Goal: Use online tool/utility: Utilize a website feature to perform a specific function

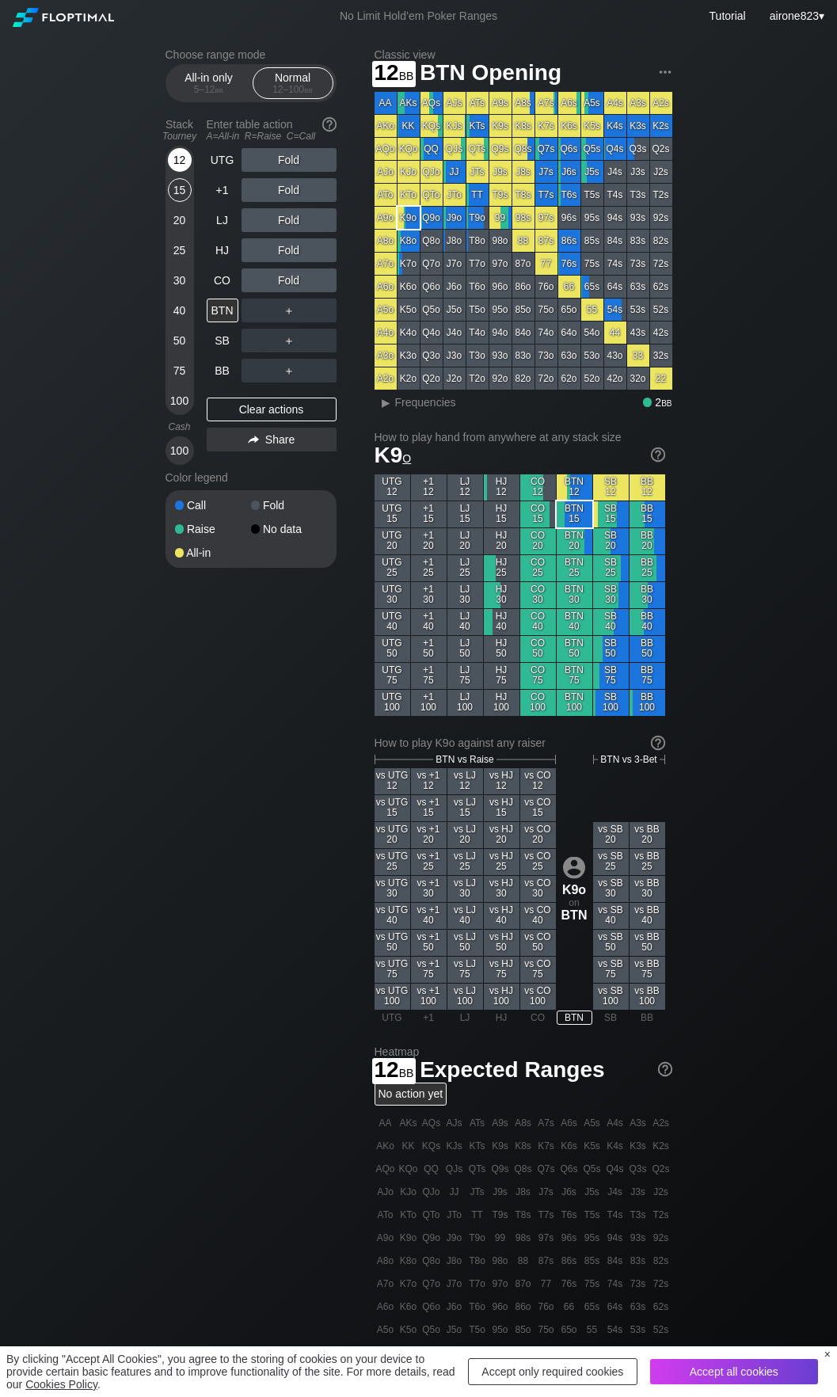
click at [182, 154] on div "12" at bounding box center [180, 160] width 24 height 24
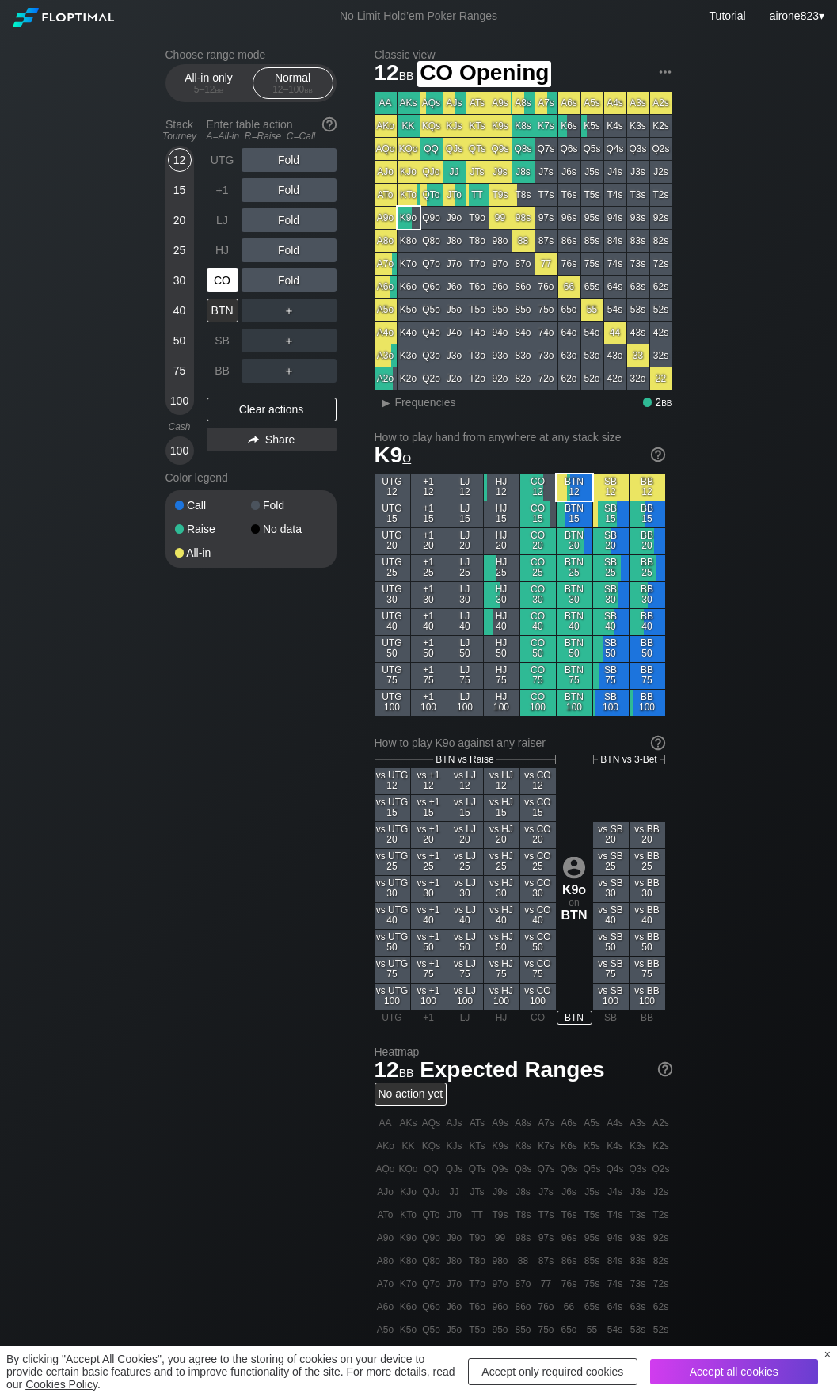
click at [226, 282] on div "CO" at bounding box center [223, 280] width 32 height 24
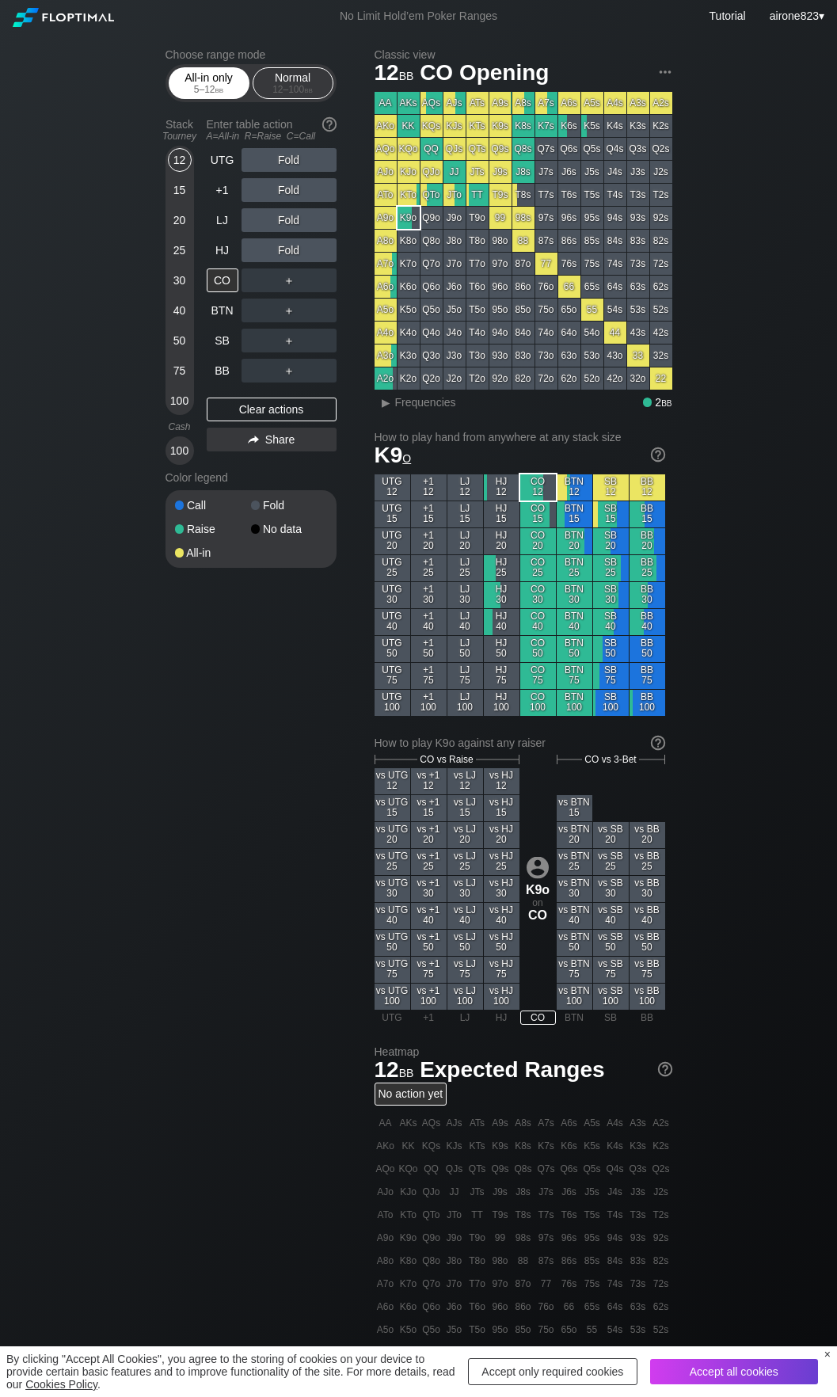
click at [207, 78] on div "All-in only 5 – 12 bb" at bounding box center [209, 83] width 73 height 30
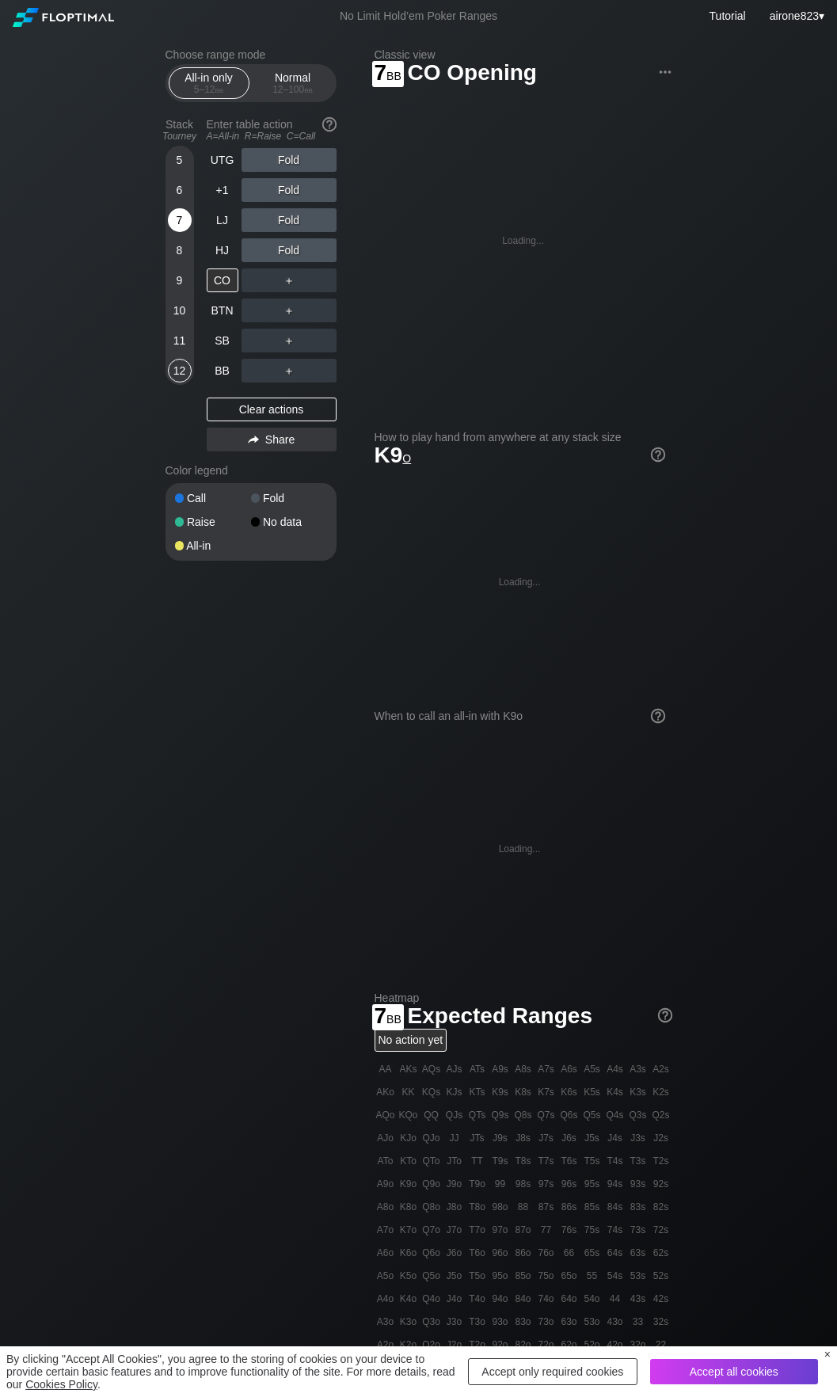
click at [181, 221] on div "7" at bounding box center [180, 220] width 24 height 24
click at [262, 344] on div "A ✕" at bounding box center [257, 341] width 31 height 24
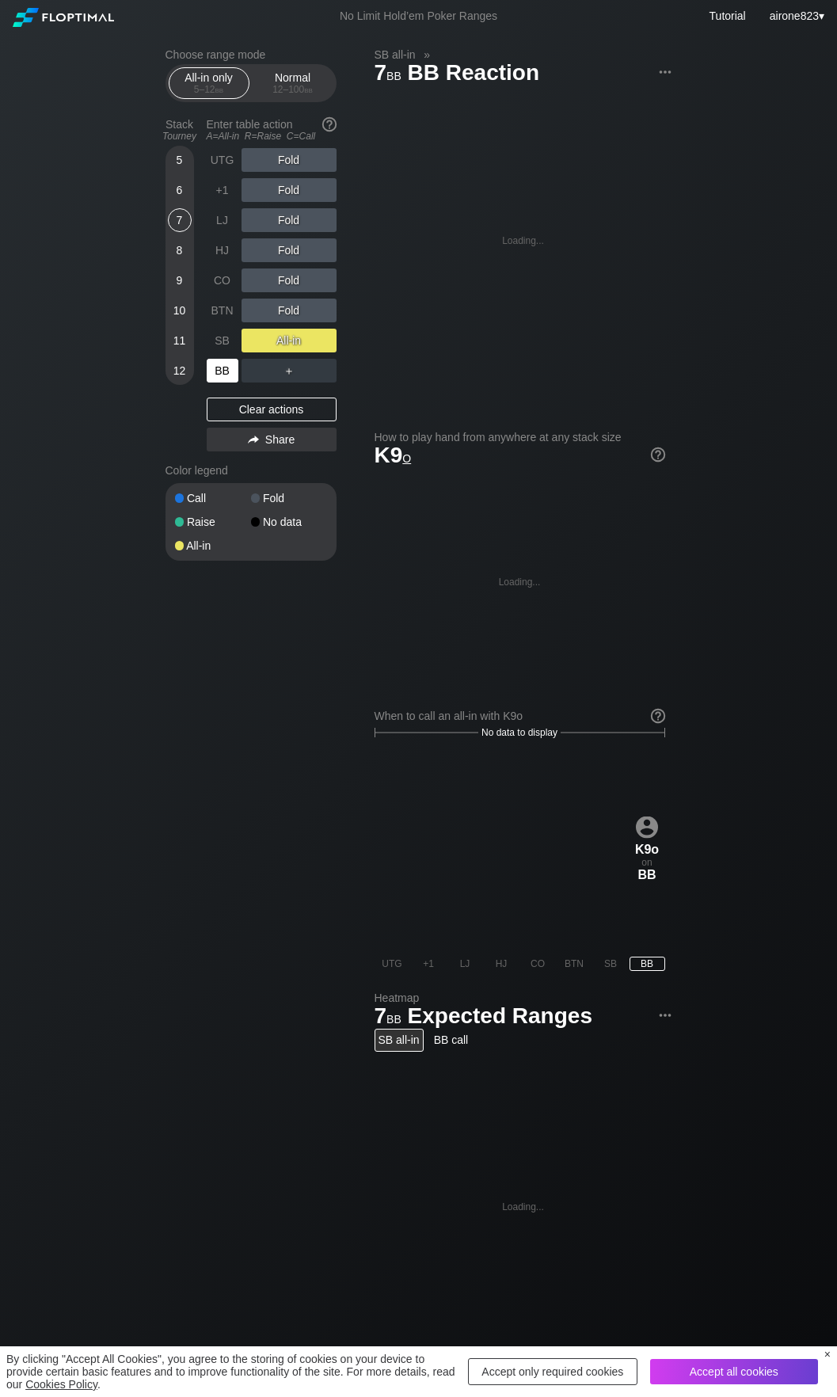
click at [225, 375] on div "BB" at bounding box center [223, 371] width 32 height 24
click at [225, 376] on div "BB" at bounding box center [223, 371] width 32 height 24
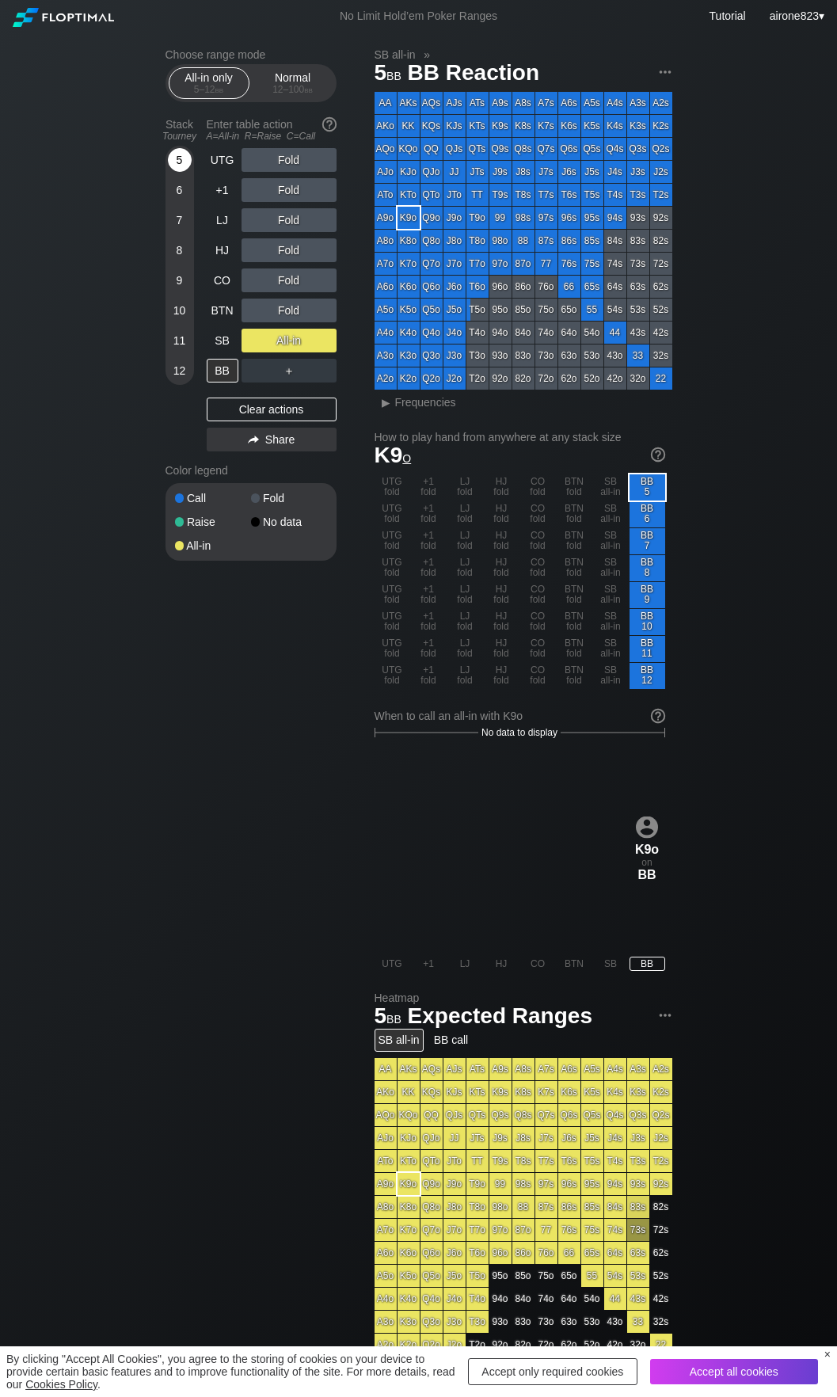
click at [174, 161] on div "5" at bounding box center [180, 160] width 24 height 24
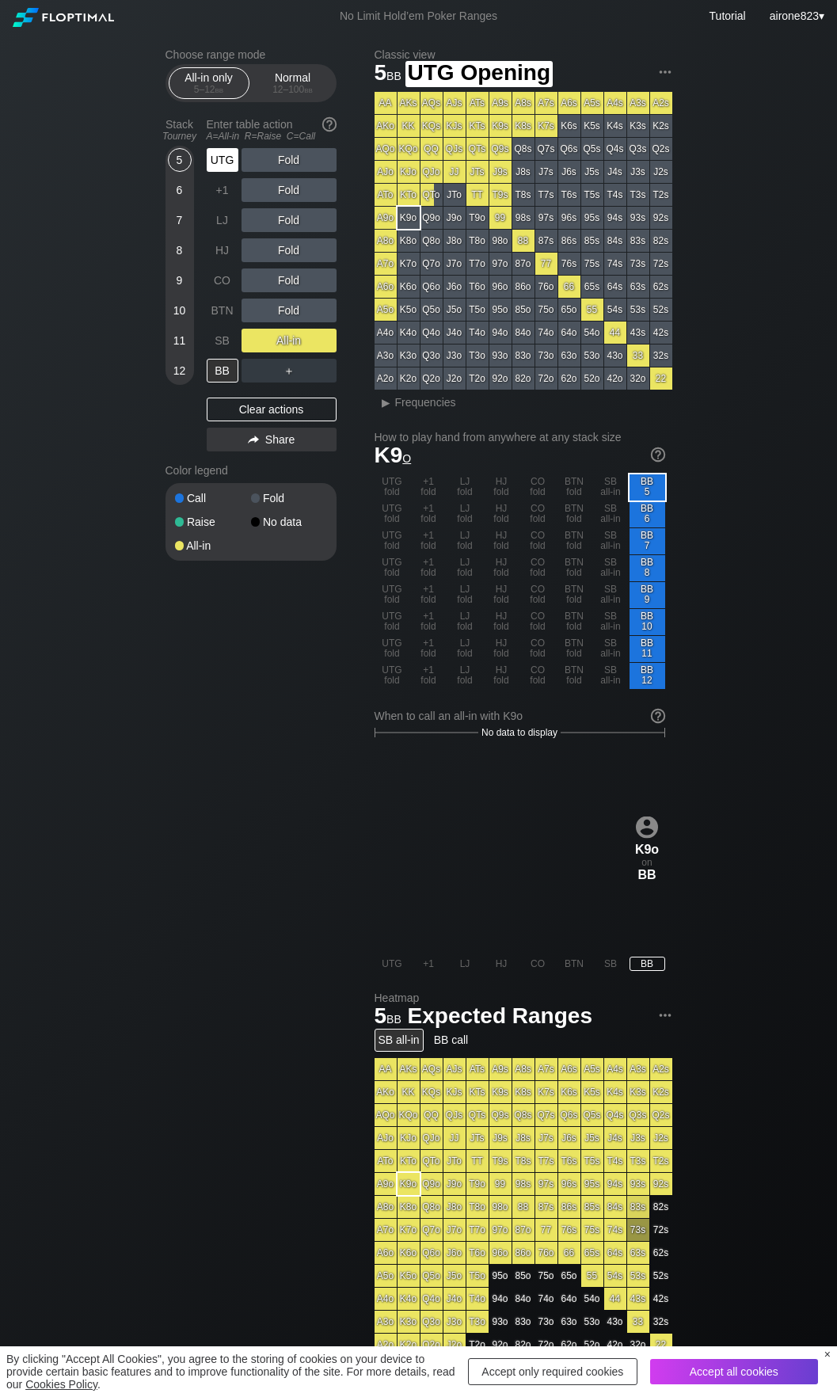
click at [214, 163] on div "UTG" at bounding box center [223, 160] width 32 height 24
